Goal: Task Accomplishment & Management: Use online tool/utility

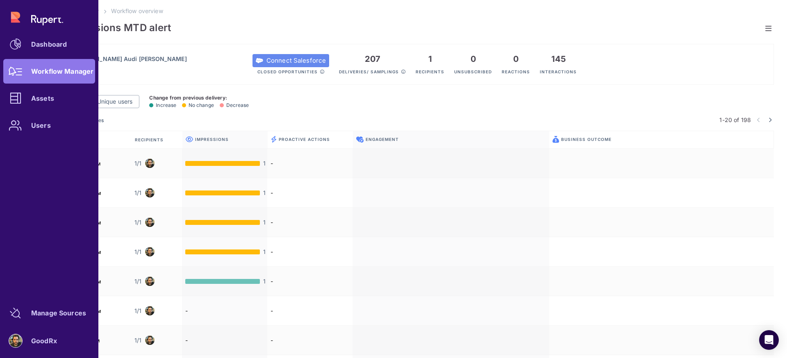
click at [51, 70] on div "Dashboard Workflow Manager Assets Users" at bounding box center [49, 71] width 92 height 133
click at [50, 43] on div "Dashboard" at bounding box center [49, 44] width 36 height 5
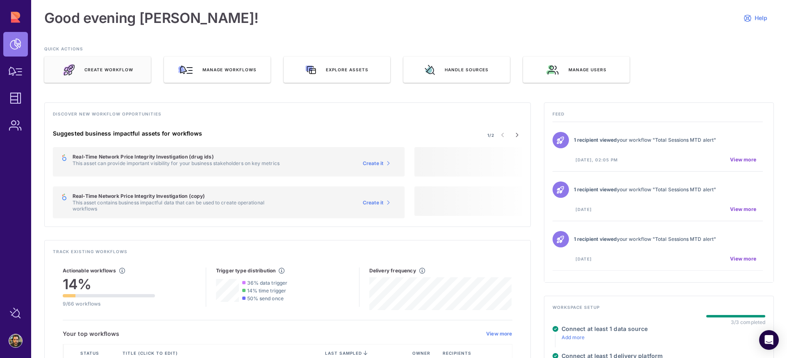
click at [112, 66] on div "Create Workflow" at bounding box center [97, 70] width 107 height 26
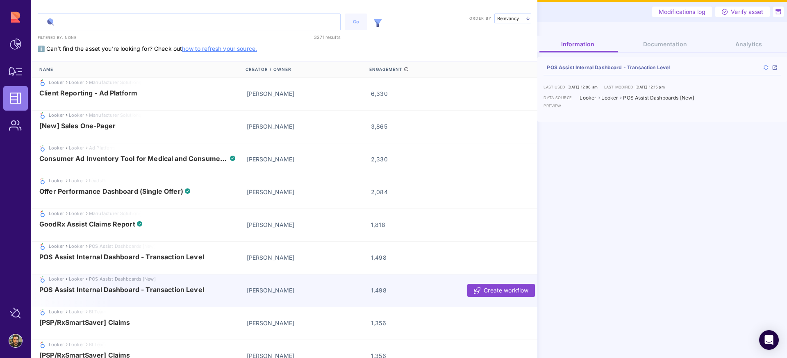
click at [152, 24] on input "text" at bounding box center [189, 22] width 302 height 16
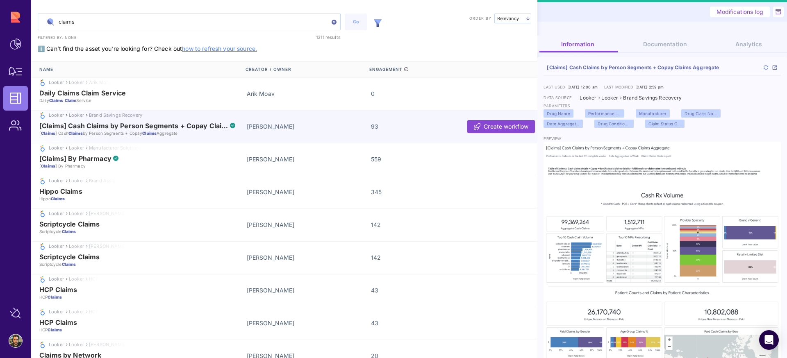
click at [97, 27] on input "claims" at bounding box center [189, 22] width 302 height 16
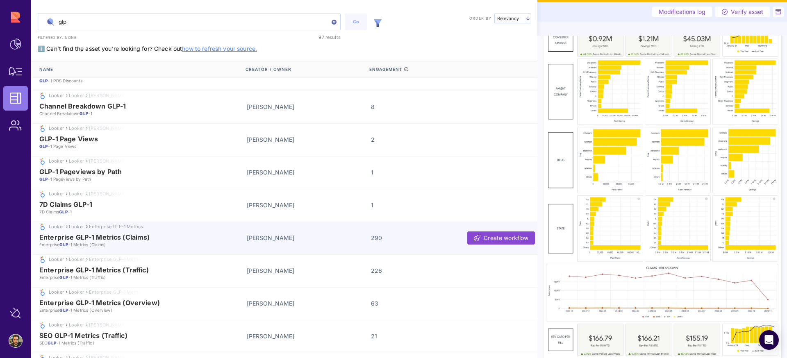
scroll to position [82, 0]
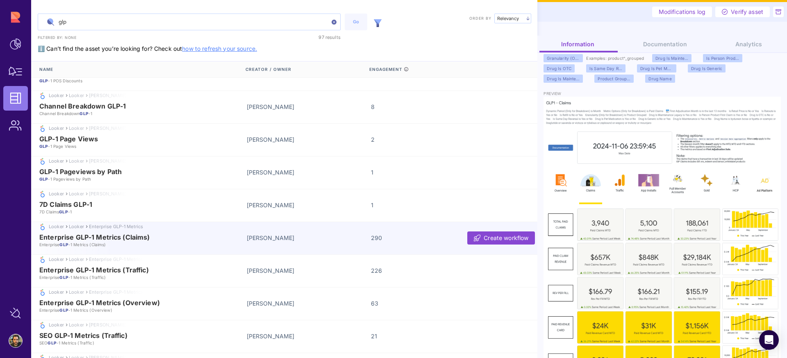
type input "glp"
click at [739, 45] on span "Analytics" at bounding box center [748, 44] width 27 height 7
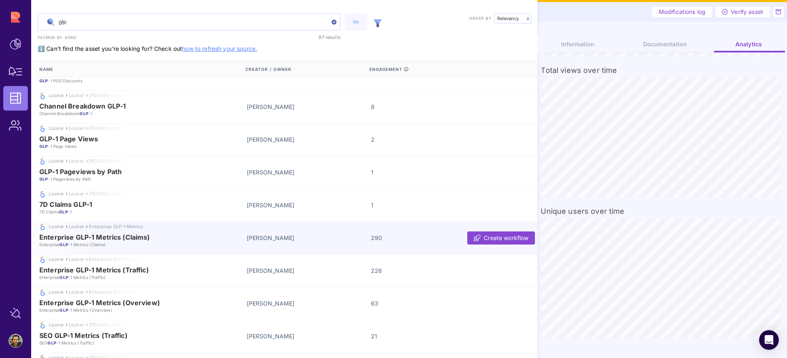
scroll to position [0, 0]
click at [209, 230] on div "Looker Looker Enterprise GLP-1 Metrics" at bounding box center [285, 226] width 509 height 9
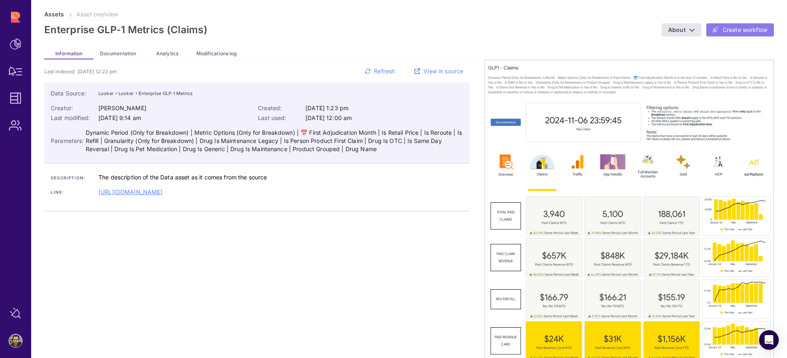
click at [728, 33] on span "Create workflow" at bounding box center [745, 30] width 45 height 8
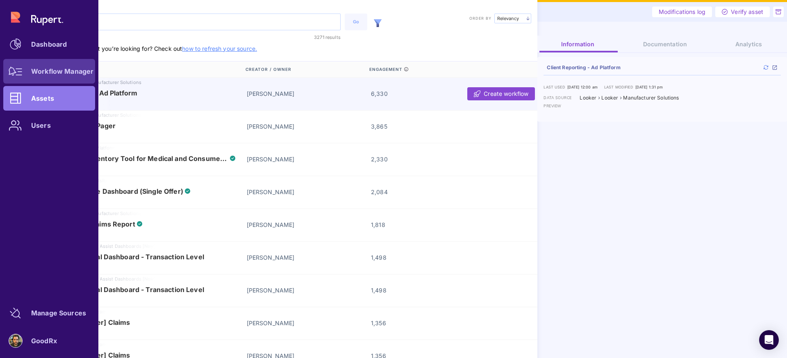
click at [31, 76] on link "Workflow Manager" at bounding box center [49, 71] width 92 height 25
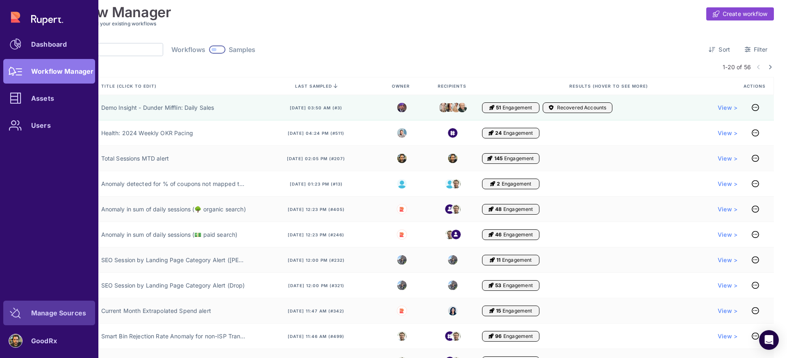
click at [51, 316] on div "Manage Sources" at bounding box center [58, 313] width 55 height 5
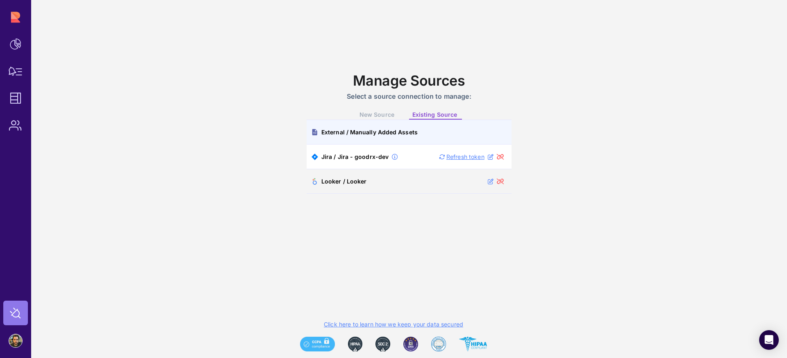
click at [361, 131] on div "External / Manually Added Assets" at bounding box center [369, 132] width 96 height 7
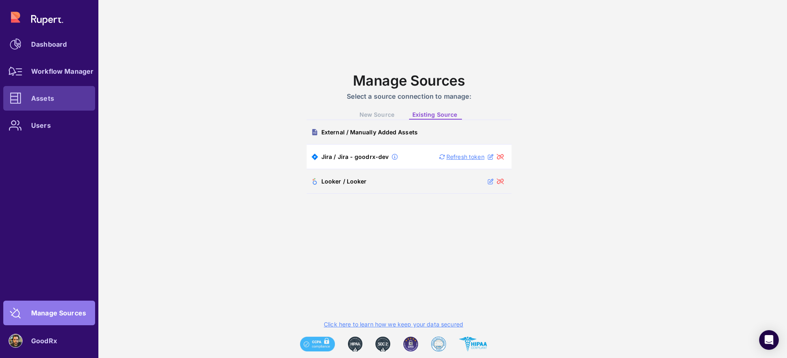
click at [43, 100] on div "Assets" at bounding box center [42, 98] width 23 height 5
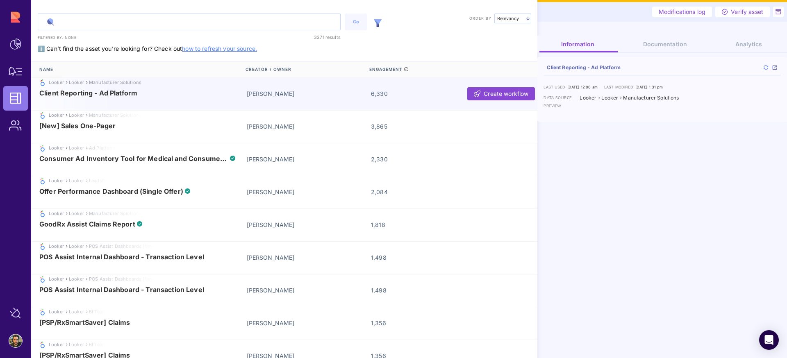
click at [136, 20] on input "text" at bounding box center [189, 22] width 302 height 16
paste input "tenants_claim_transactions"
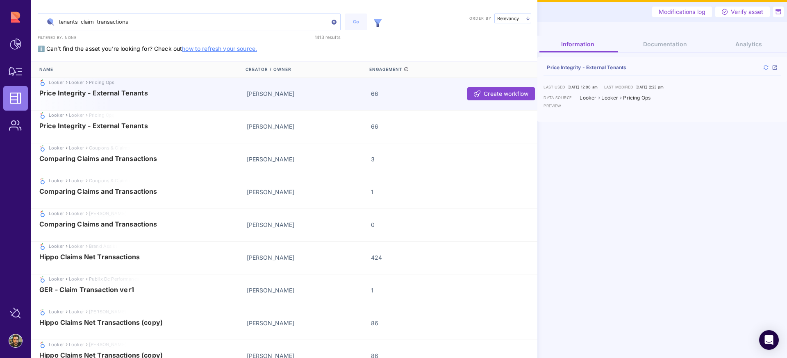
click at [147, 23] on input "tenants_claim_transactions" at bounding box center [189, 22] width 302 height 16
paste input "Tenants Claim T"
type input "Tenants Claim Transactions"
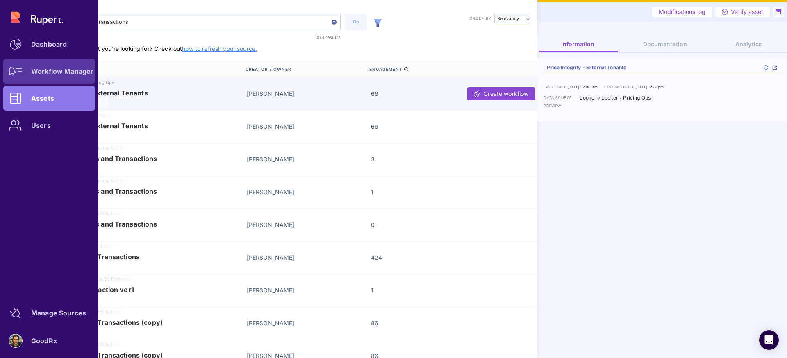
click at [37, 74] on div "Workflow Manager" at bounding box center [62, 71] width 62 height 5
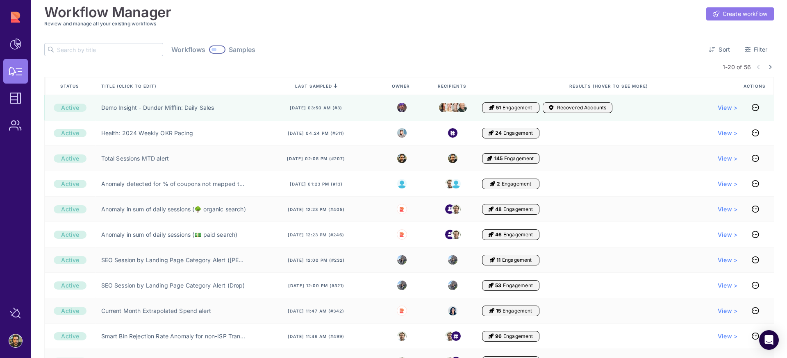
click at [725, 11] on span "Create workflow" at bounding box center [745, 14] width 45 height 8
click at [86, 48] on input "text" at bounding box center [110, 49] width 106 height 12
paste input "Tenants Claim Transactions"
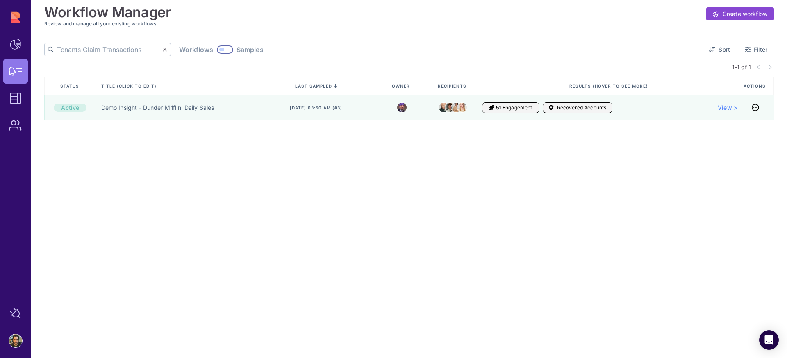
type input "Tenants Claim Transactions"
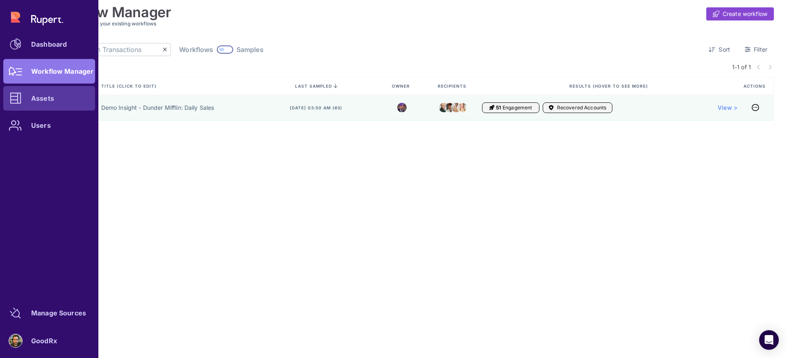
click at [34, 97] on div "Assets" at bounding box center [42, 98] width 23 height 5
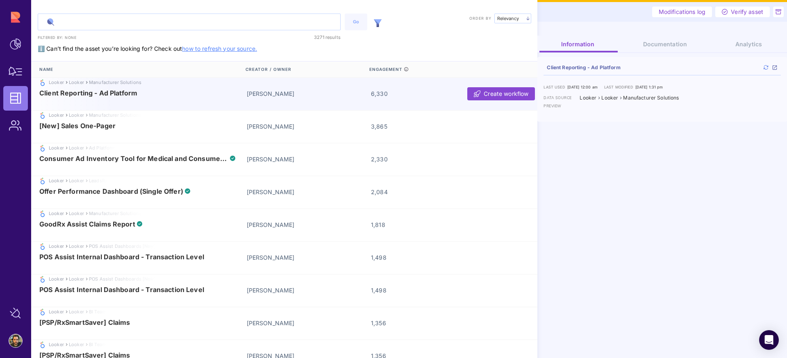
click at [124, 23] on input "text" at bounding box center [189, 22] width 302 height 16
click at [218, 50] on link "how to refresh your source." at bounding box center [219, 48] width 75 height 7
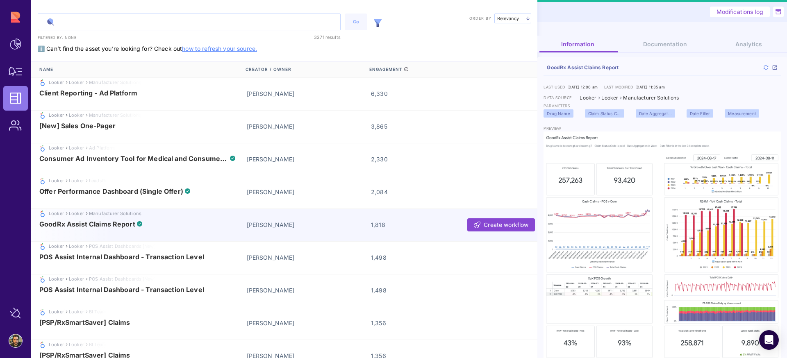
click at [221, 25] on input "text" at bounding box center [189, 22] width 302 height 16
paste input "Tenants Claim Transactions"
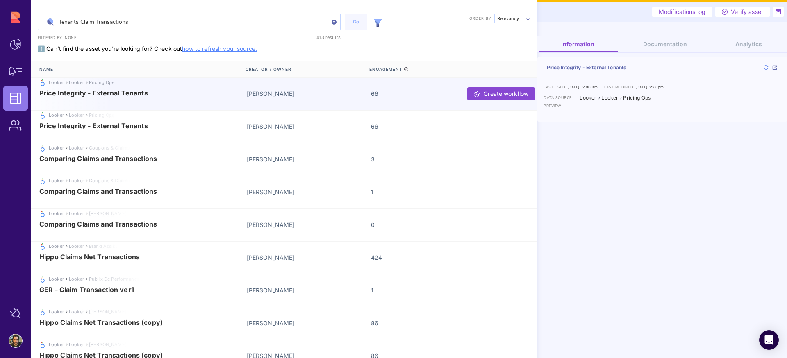
type input "Tenants Claim Transactions"
click at [144, 96] on span "Price Integrity - External Tenants" at bounding box center [93, 92] width 109 height 7
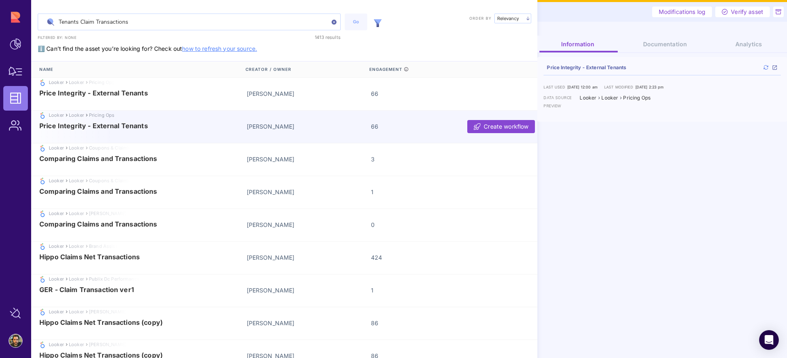
click at [207, 121] on div "Looker Looker Pricing Ops Price Integrity - External Tenants Jackie Cho 66 Crea…" at bounding box center [285, 127] width 509 height 33
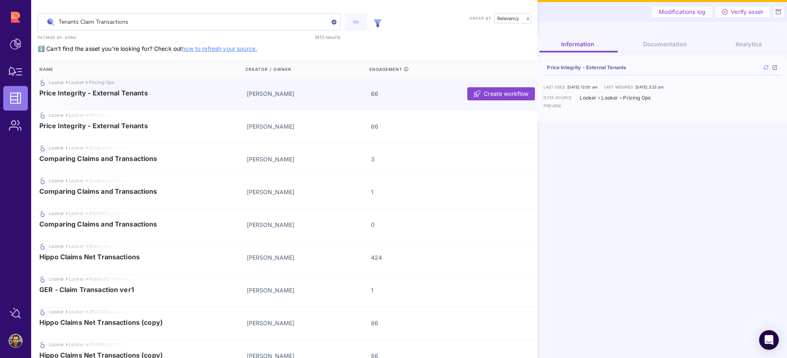
click at [208, 91] on span "Price Integrity - External Tenants" at bounding box center [138, 92] width 199 height 7
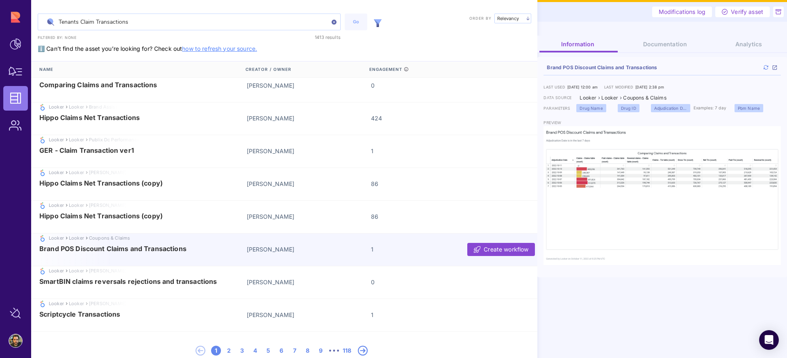
scroll to position [143, 0]
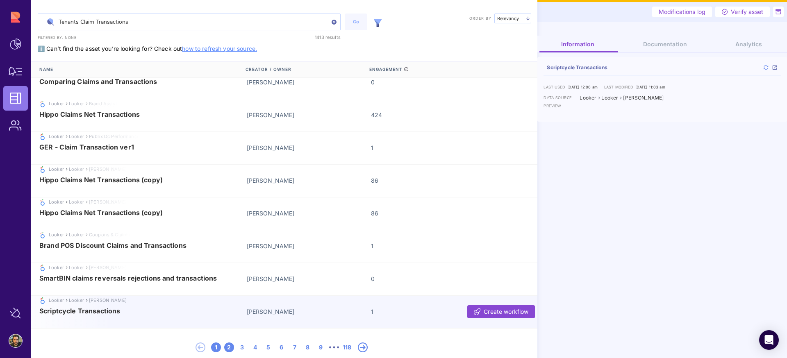
click at [227, 349] on div "2" at bounding box center [229, 348] width 10 height 10
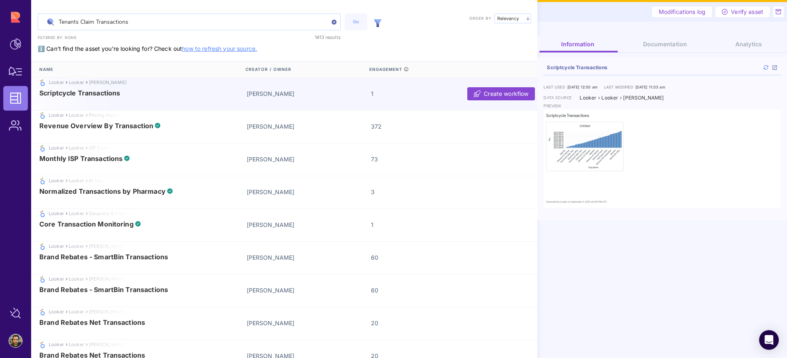
drag, startPoint x: 82, startPoint y: 20, endPoint x: 202, endPoint y: 19, distance: 120.1
click at [202, 19] on input "Tenants Claim Transactions" at bounding box center [189, 22] width 302 height 16
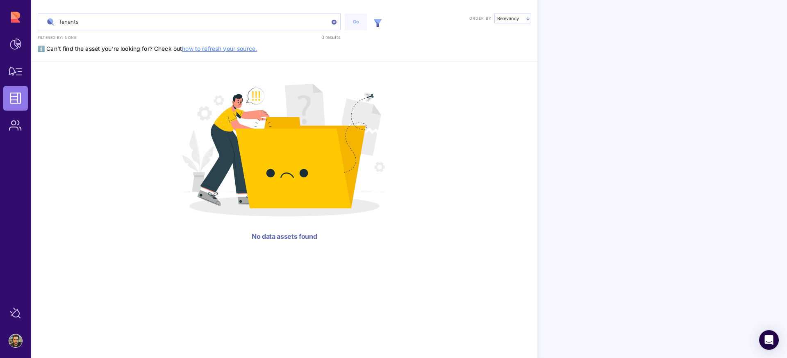
type input "Tenants"
click at [245, 177] on img at bounding box center [284, 148] width 248 height 165
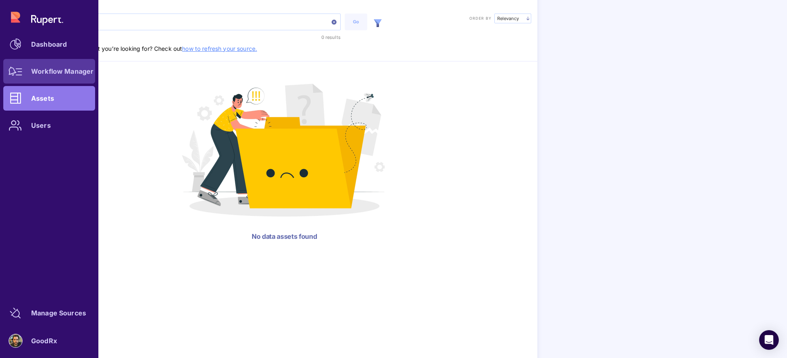
click at [49, 69] on div "Workflow Manager" at bounding box center [62, 71] width 62 height 5
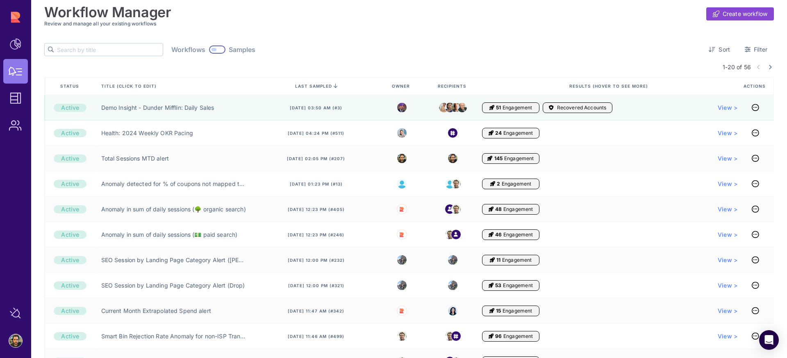
click at [82, 49] on input "text" at bounding box center [110, 49] width 106 height 12
paste input "Tenants Claim Transactions"
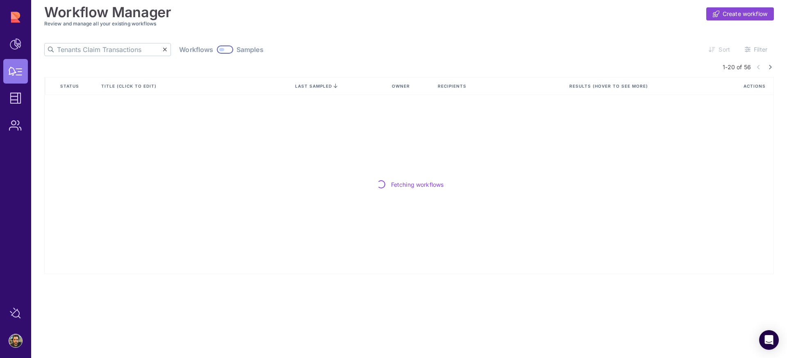
click at [82, 49] on input "Tenants Claim Transactions" at bounding box center [110, 49] width 106 height 12
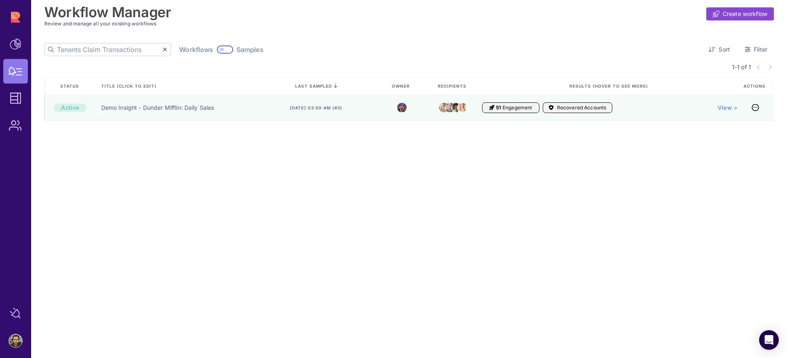
drag, startPoint x: 82, startPoint y: 49, endPoint x: 198, endPoint y: 56, distance: 115.8
click at [198, 56] on div "Workflow Manager Create workflow Review and manage all your existing workflows …" at bounding box center [409, 109] width 730 height 218
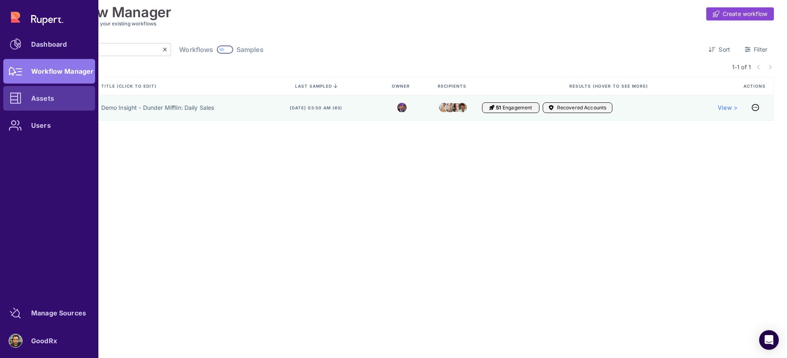
type input "Tenant"
click at [40, 107] on link "Assets" at bounding box center [49, 98] width 92 height 25
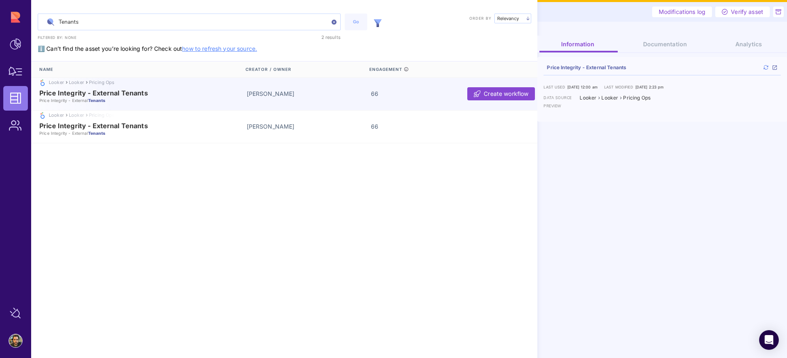
click at [107, 21] on input "Tenants" at bounding box center [189, 22] width 302 height 16
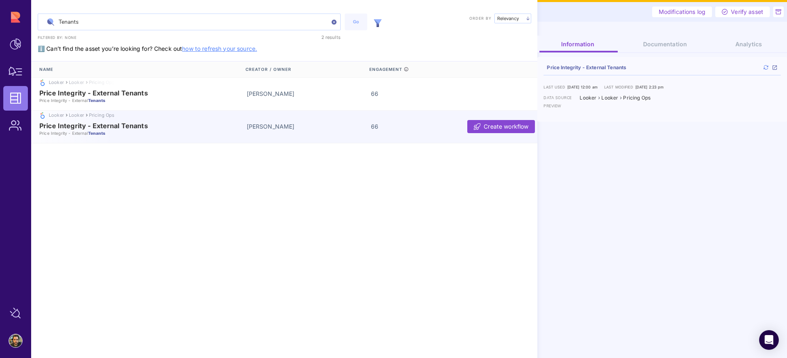
click at [130, 24] on input "Tenants" at bounding box center [189, 22] width 302 height 16
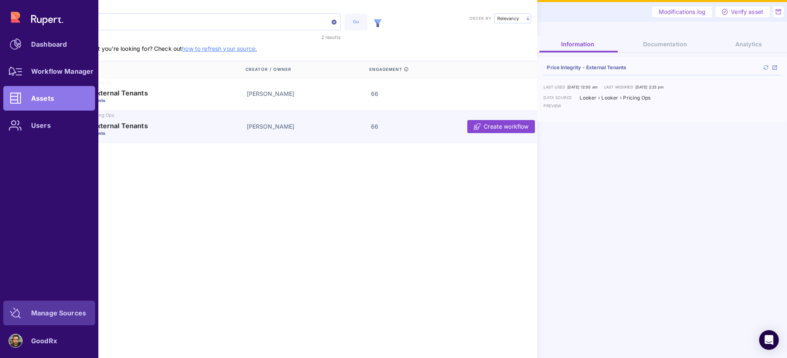
click at [16, 312] on icon at bounding box center [15, 313] width 11 height 11
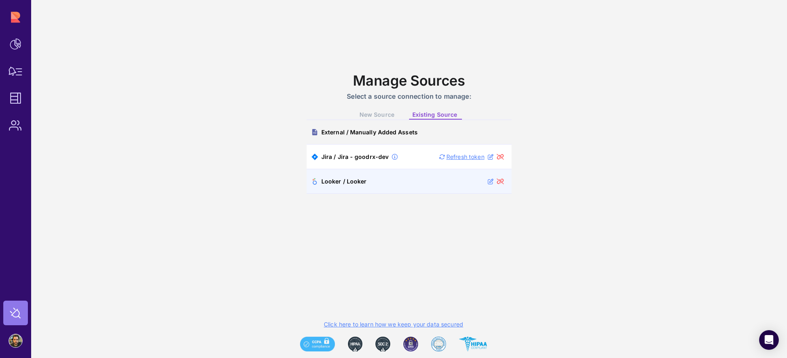
click at [349, 180] on div "Looker / Looker" at bounding box center [343, 181] width 45 height 7
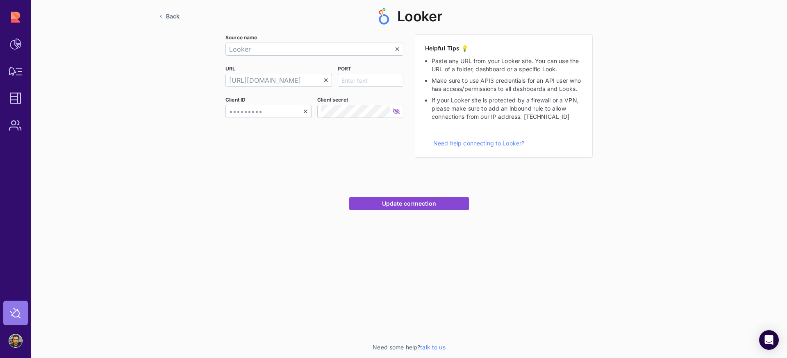
click at [174, 14] on span "Back" at bounding box center [173, 16] width 14 height 7
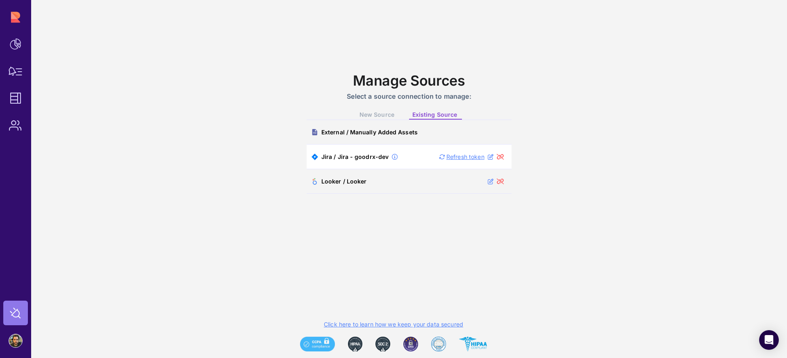
click at [373, 113] on span "New Source" at bounding box center [376, 114] width 35 height 7
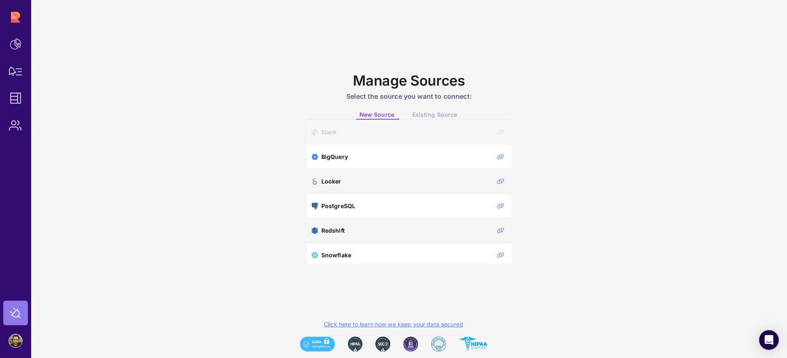
click at [439, 116] on span "Existing Source" at bounding box center [434, 114] width 45 height 7
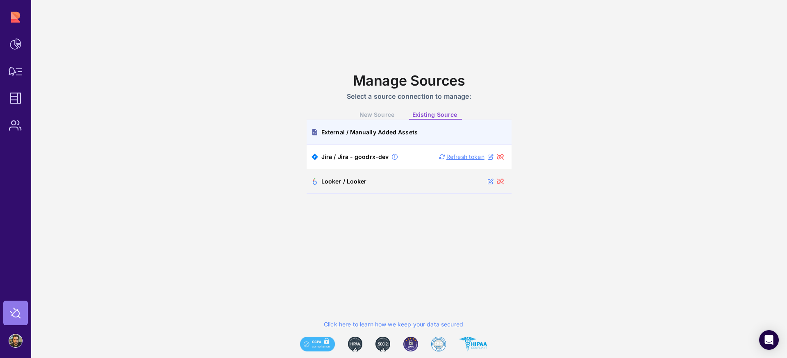
click at [340, 136] on div "External / Manually Added Assets" at bounding box center [364, 132] width 106 height 16
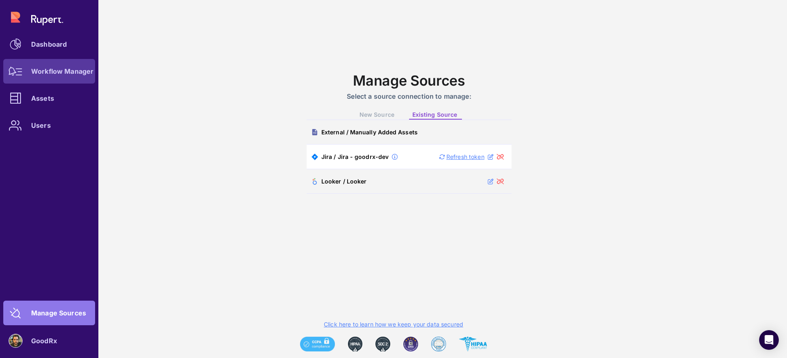
click at [66, 74] on div "Workflow Manager" at bounding box center [62, 71] width 62 height 5
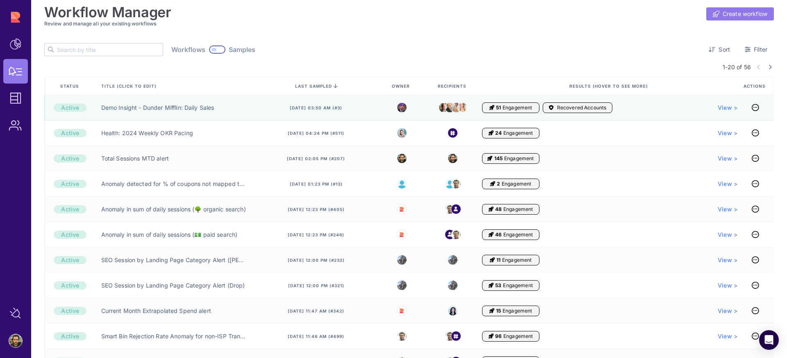
click at [724, 14] on span "Create workflow" at bounding box center [745, 14] width 45 height 8
click at [737, 15] on span "Create workflow" at bounding box center [745, 14] width 45 height 8
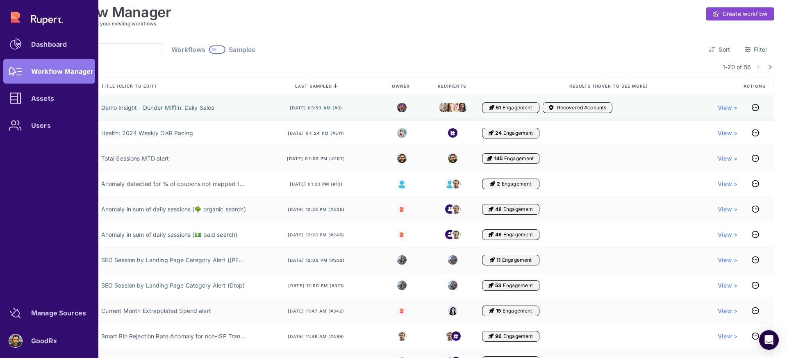
click at [53, 71] on div "Dashboard Workflow Manager Assets Users" at bounding box center [49, 71] width 92 height 133
click at [45, 89] on link "Assets" at bounding box center [49, 98] width 92 height 25
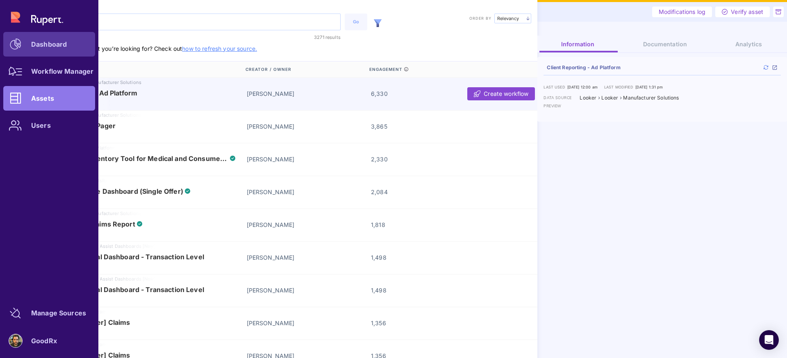
click at [35, 45] on div "Dashboard" at bounding box center [49, 44] width 36 height 5
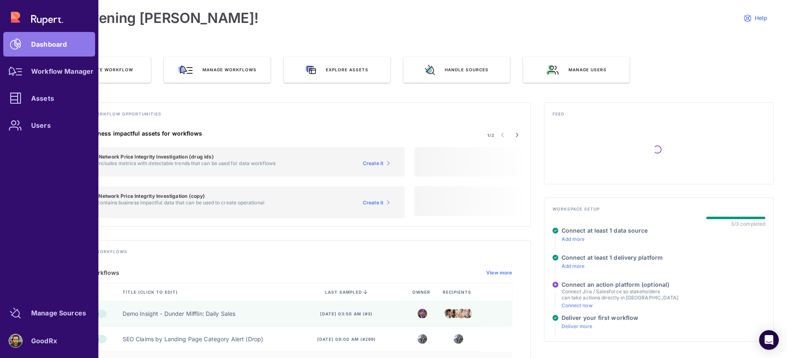
click at [55, 16] on div "Dashboard Workflow Manager Assets Users" at bounding box center [49, 71] width 92 height 133
click at [52, 19] on div "Dashboard Workflow Manager Assets Users" at bounding box center [49, 71] width 92 height 133
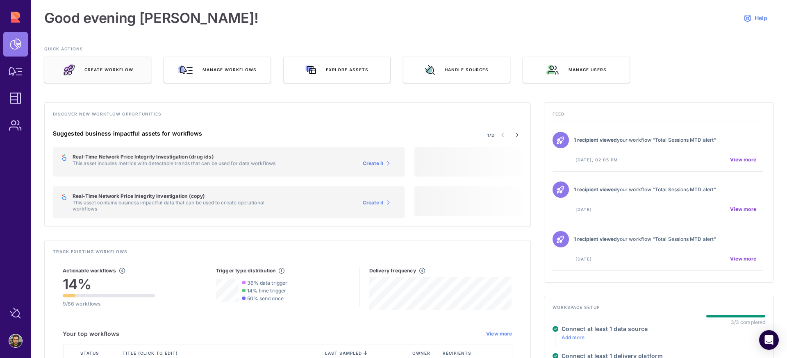
click at [85, 65] on div "Create Workflow" at bounding box center [97, 70] width 107 height 26
